Goal: Communication & Community: Share content

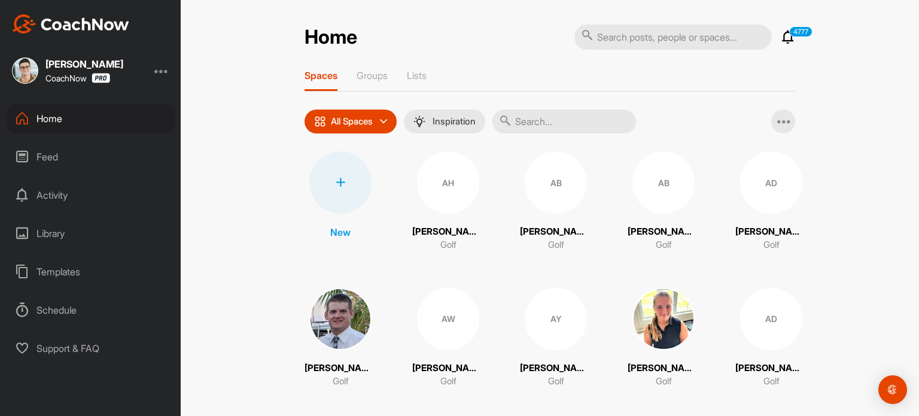
click at [25, 69] on img at bounding box center [25, 70] width 26 height 26
click at [27, 75] on img at bounding box center [25, 70] width 26 height 26
click at [332, 204] on div at bounding box center [340, 182] width 62 height 62
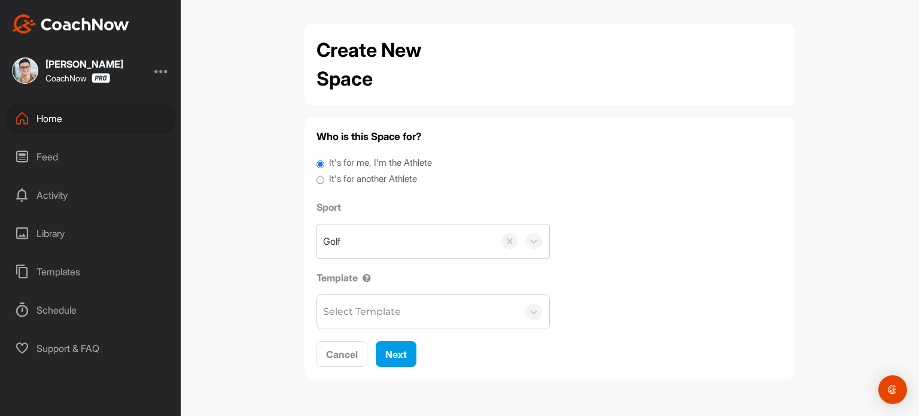
click at [110, 121] on div "Home" at bounding box center [91, 119] width 169 height 30
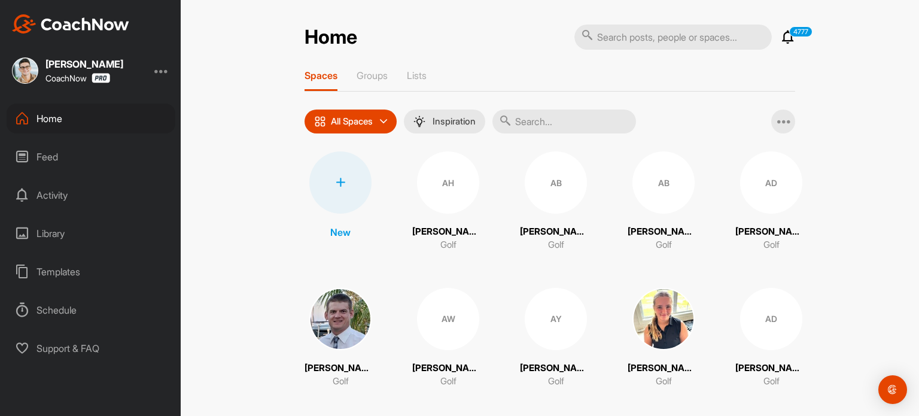
click at [620, 33] on input "text" at bounding box center [672, 37] width 197 height 25
type input "[PERSON_NAME]"
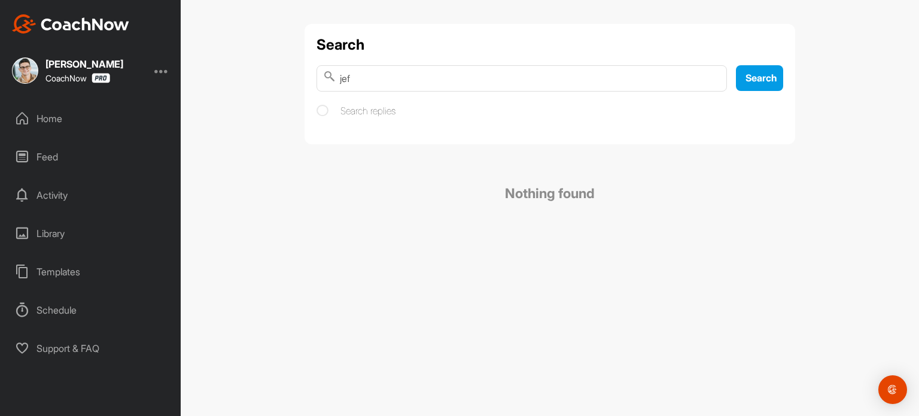
click at [472, 74] on input "jef" at bounding box center [522, 78] width 411 height 26
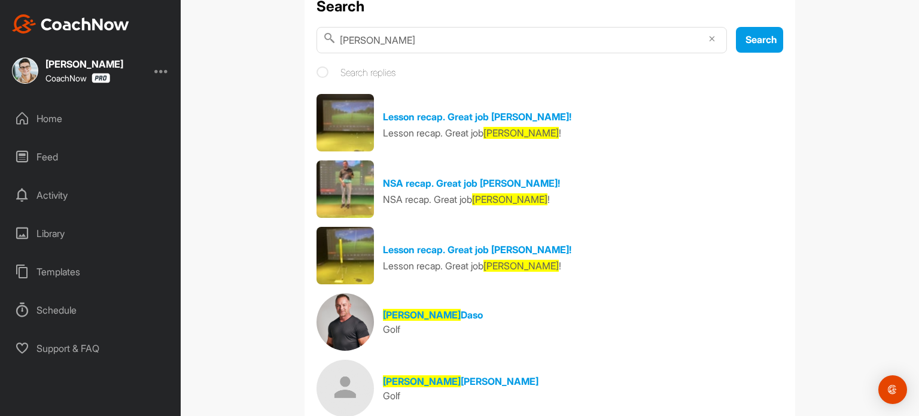
scroll to position [38, 0]
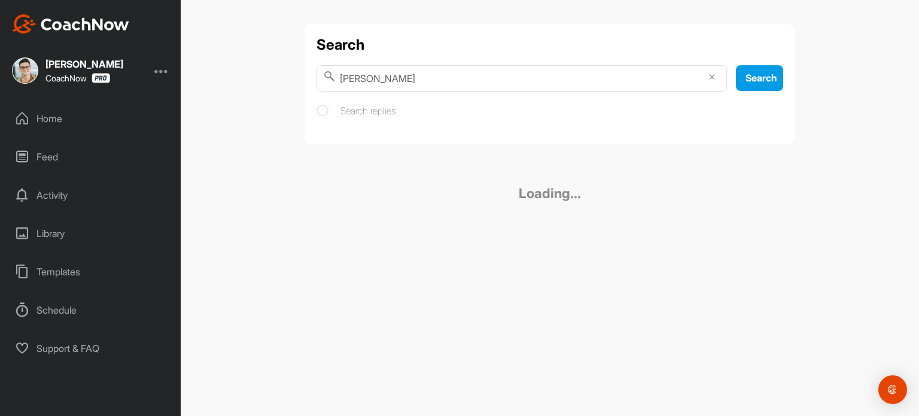
click at [378, 76] on input "[PERSON_NAME]" at bounding box center [522, 78] width 411 height 26
click at [367, 77] on input "[PERSON_NAME]" at bounding box center [522, 78] width 411 height 26
type input "[PERSON_NAME]"
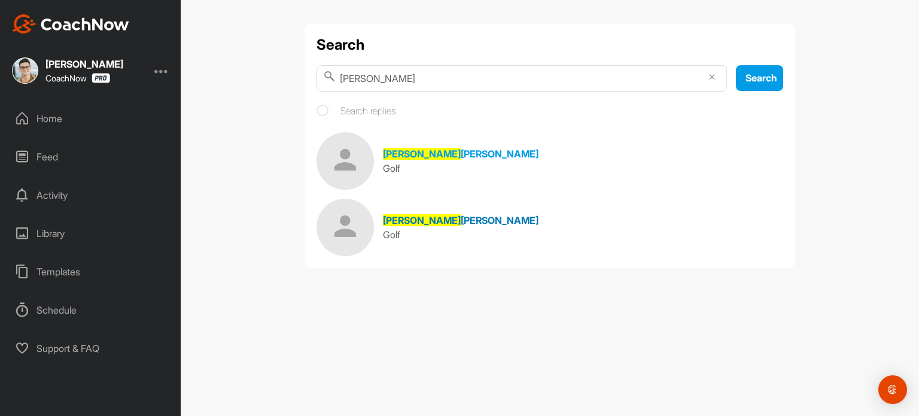
click at [461, 224] on span "[PERSON_NAME]" at bounding box center [500, 220] width 78 height 12
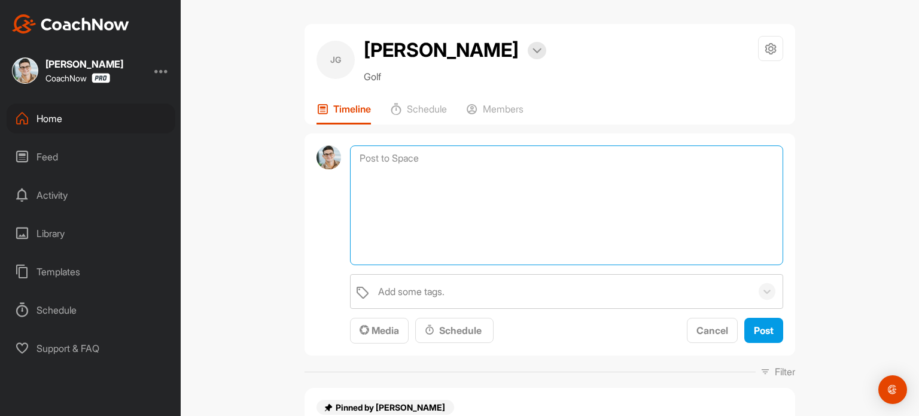
click at [424, 165] on textarea at bounding box center [566, 205] width 433 height 120
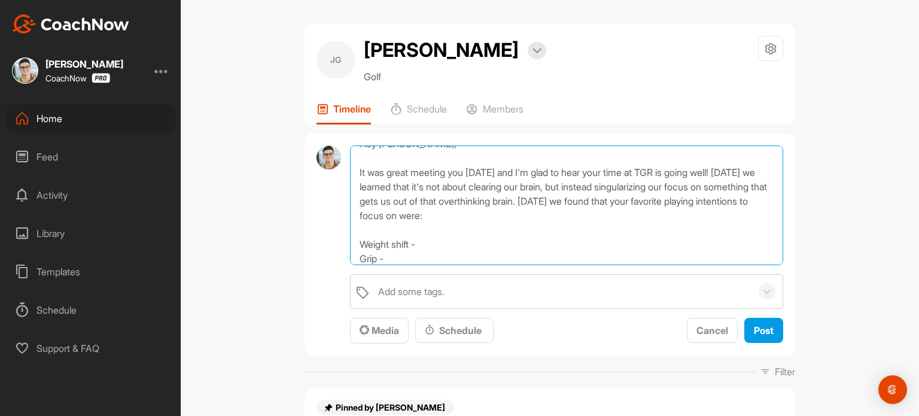
scroll to position [29, 0]
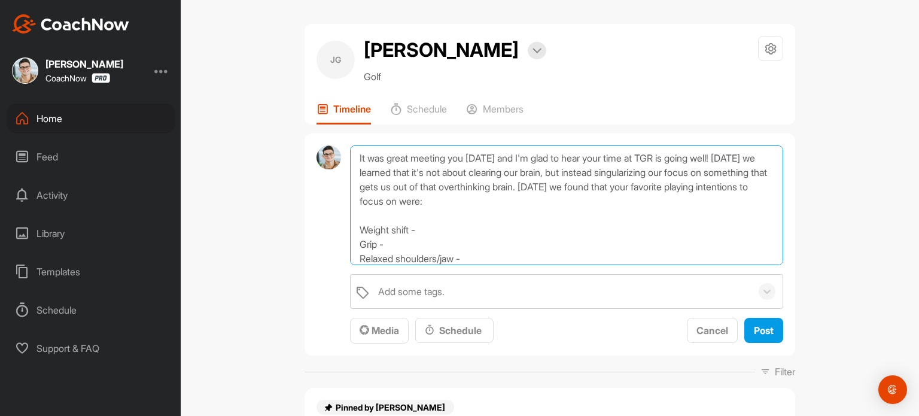
click at [426, 227] on textarea "Hey [PERSON_NAME], It was great meeting you [DATE] and I'm glad to hear your ti…" at bounding box center [566, 205] width 433 height 120
click at [408, 245] on textarea "Hey [PERSON_NAME], It was great meeting you [DATE] and I'm glad to hear your ti…" at bounding box center [566, 205] width 433 height 120
click at [500, 260] on textarea "Hey [PERSON_NAME], It was great meeting you [DATE] and I'm glad to hear your ti…" at bounding box center [566, 205] width 433 height 120
click at [354, 229] on textarea "Hey [PERSON_NAME], It was great meeting you [DATE] and I'm glad to hear your ti…" at bounding box center [566, 205] width 433 height 120
click at [352, 240] on textarea "Hey [PERSON_NAME], It was great meeting you [DATE] and I'm glad to hear your ti…" at bounding box center [566, 205] width 433 height 120
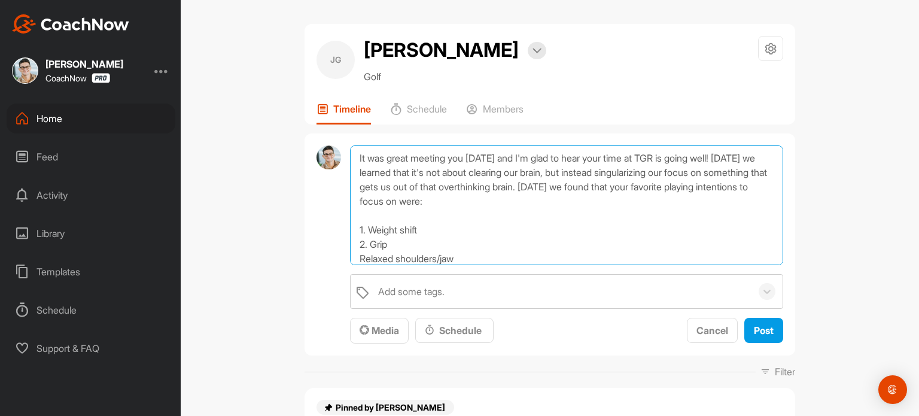
click at [351, 256] on textarea "Hey [PERSON_NAME], It was great meeting you [DATE] and I'm glad to hear your ti…" at bounding box center [566, 205] width 433 height 120
click at [652, 184] on textarea "Hey [PERSON_NAME], It was great meeting you [DATE] and I'm glad to hear your ti…" at bounding box center [566, 205] width 433 height 120
click at [507, 246] on textarea "Hey [PERSON_NAME], It was great meeting you [DATE] and I'm glad to hear your ti…" at bounding box center [566, 205] width 433 height 120
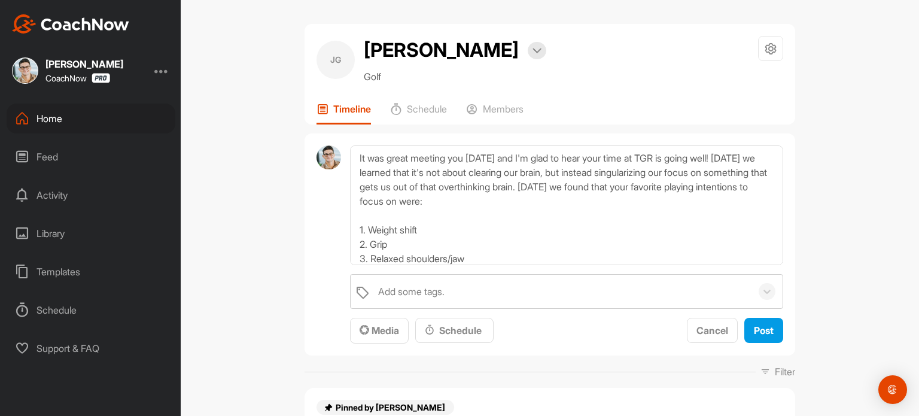
click at [490, 267] on div "Hey [PERSON_NAME], It was great meeting you [DATE] and I'm glad to hear your ti…" at bounding box center [566, 244] width 433 height 199
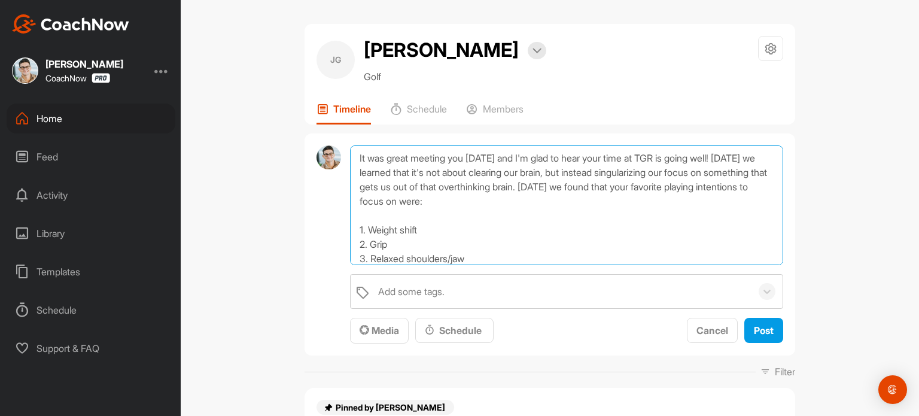
click at [509, 255] on textarea "Hey [PERSON_NAME], It was great meeting you [DATE] and I'm glad to hear your ti…" at bounding box center [566, 205] width 433 height 120
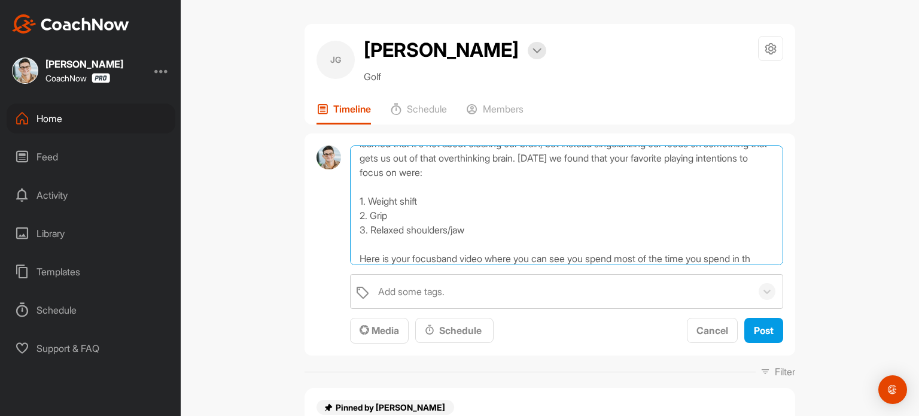
scroll to position [72, 0]
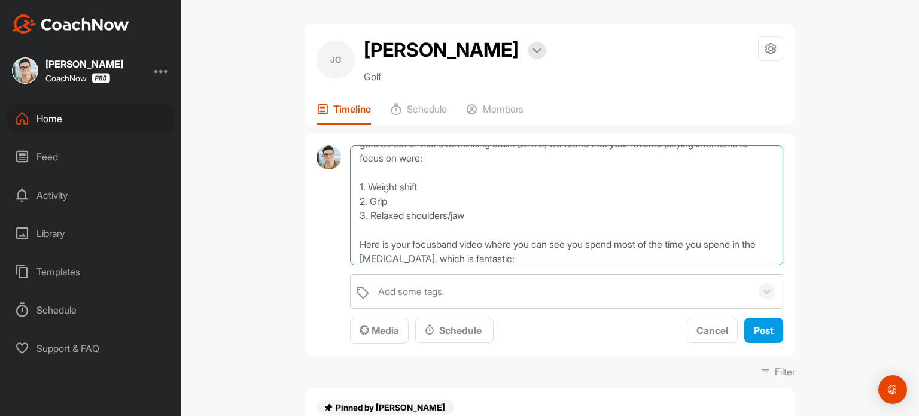
paste textarea "[URL][DOMAIN_NAME]"
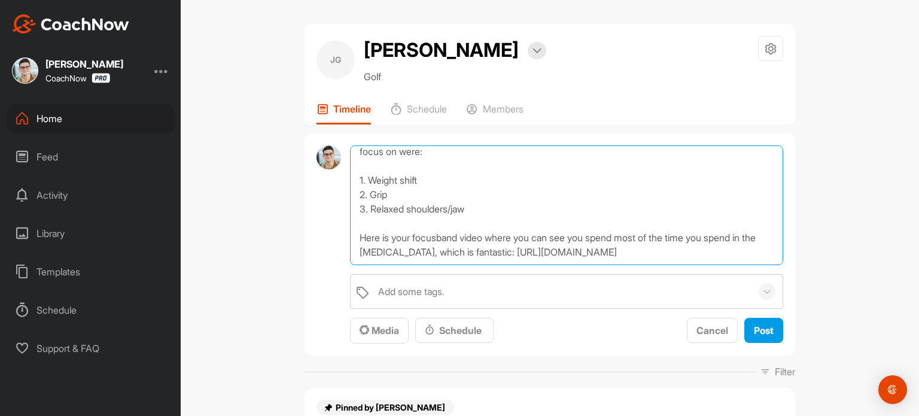
scroll to position [92, 0]
type textarea "Hey [PERSON_NAME], It was great meeting you [DATE] and I'm glad to hear your ti…"
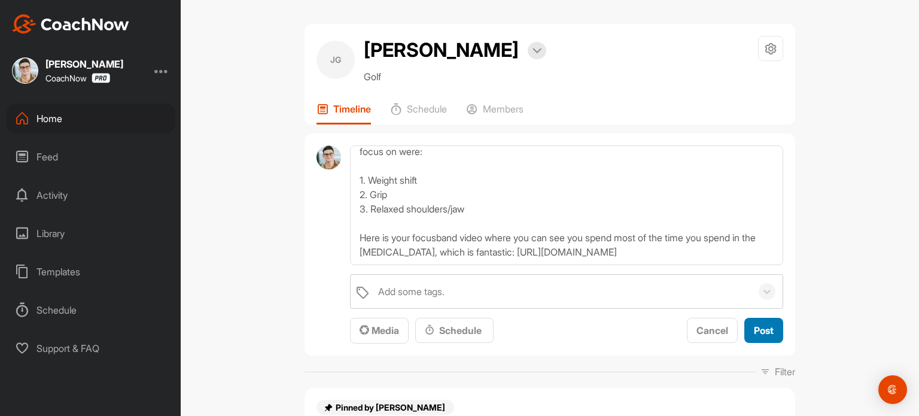
click at [754, 326] on span "Post" at bounding box center [764, 330] width 20 height 12
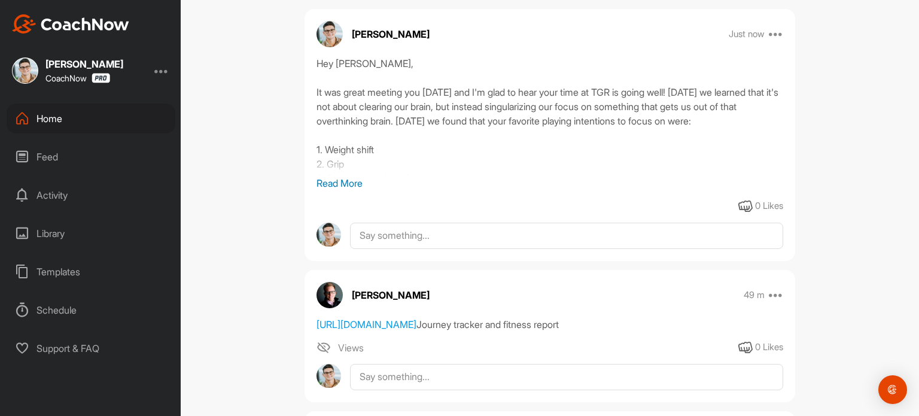
scroll to position [373, 0]
click at [338, 189] on p "Read More" at bounding box center [550, 182] width 467 height 14
